Goal: Information Seeking & Learning: Learn about a topic

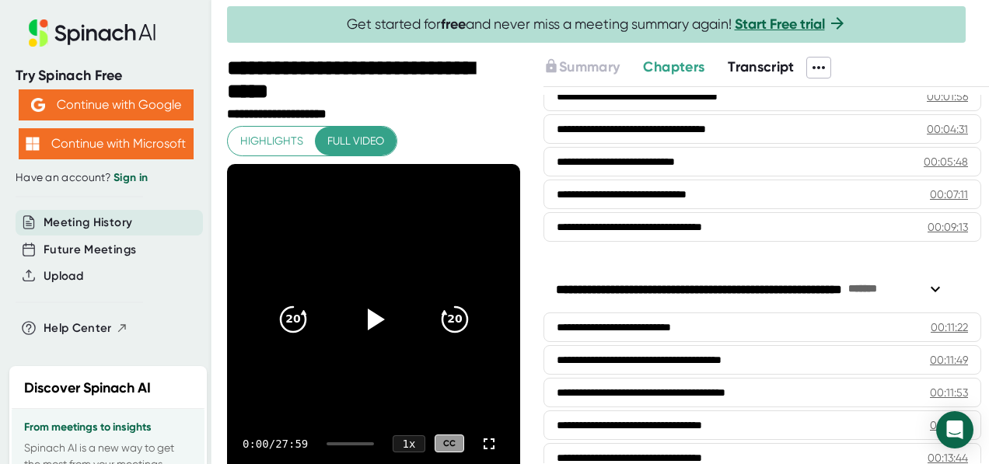
scroll to position [85, 0]
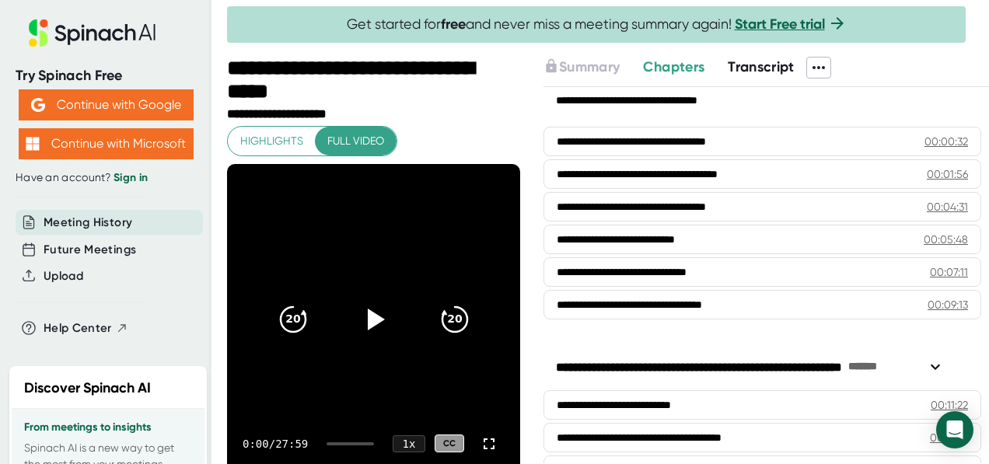
click at [751, 69] on span "Transcript" at bounding box center [760, 66] width 67 height 17
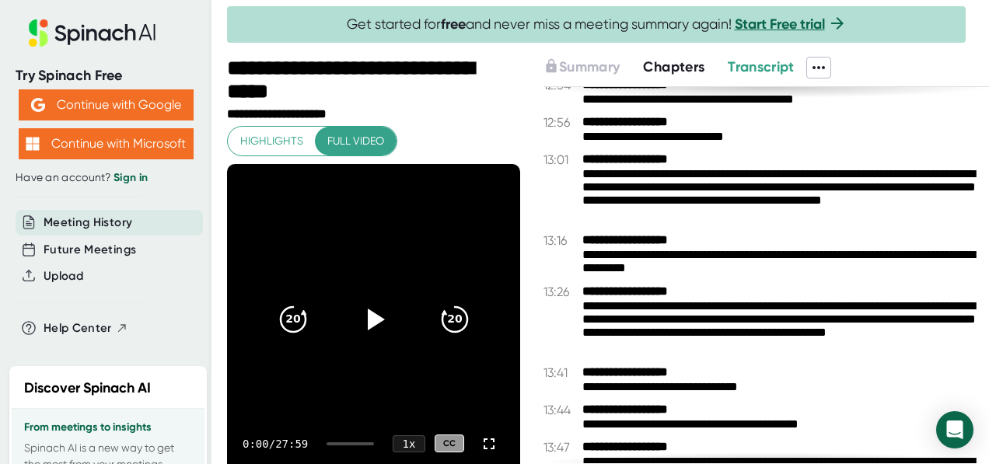
scroll to position [4663, 0]
